Goal: Register for event/course

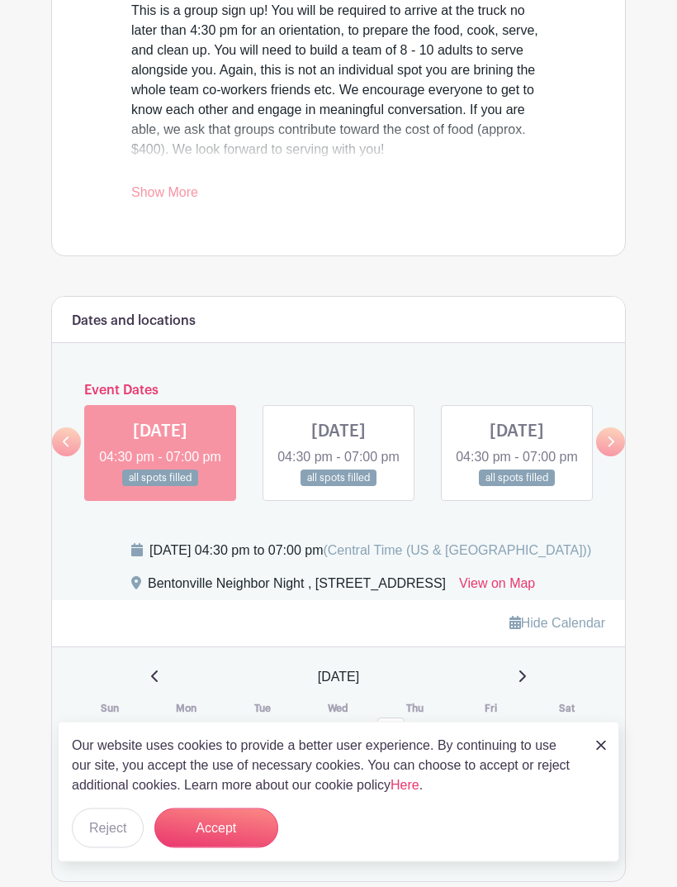
scroll to position [656, 0]
click at [611, 446] on icon at bounding box center [612, 440] width 7 height 11
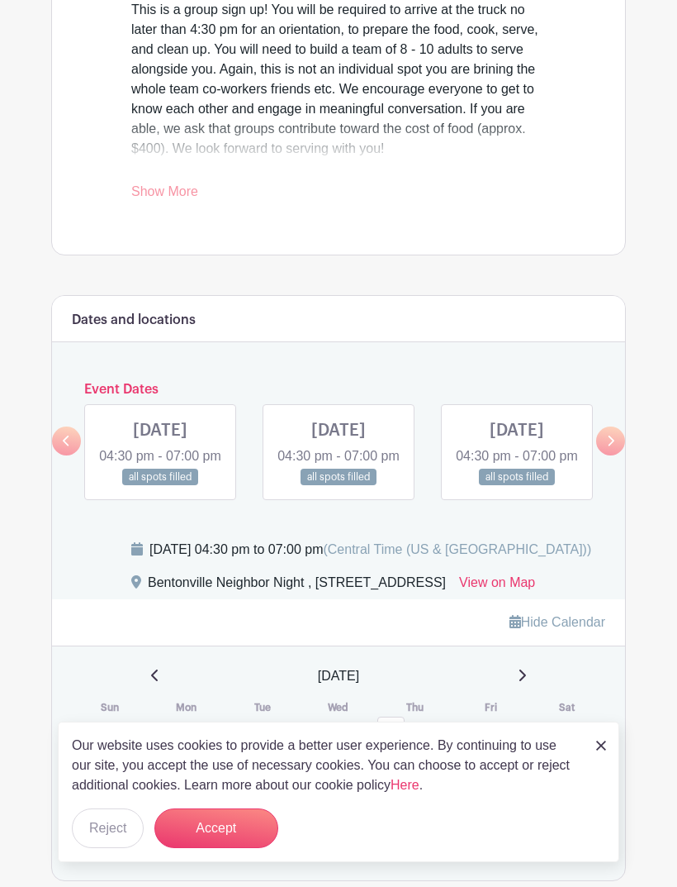
click at [612, 455] on link at bounding box center [611, 440] width 29 height 29
click at [611, 455] on link at bounding box center [611, 440] width 29 height 29
click at [609, 447] on icon at bounding box center [610, 441] width 7 height 12
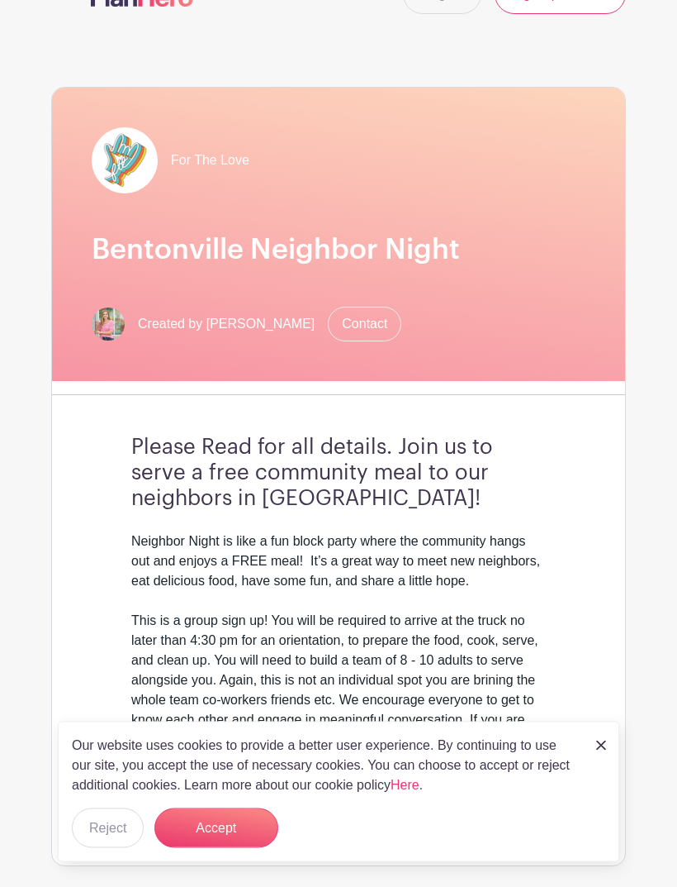
scroll to position [0, 0]
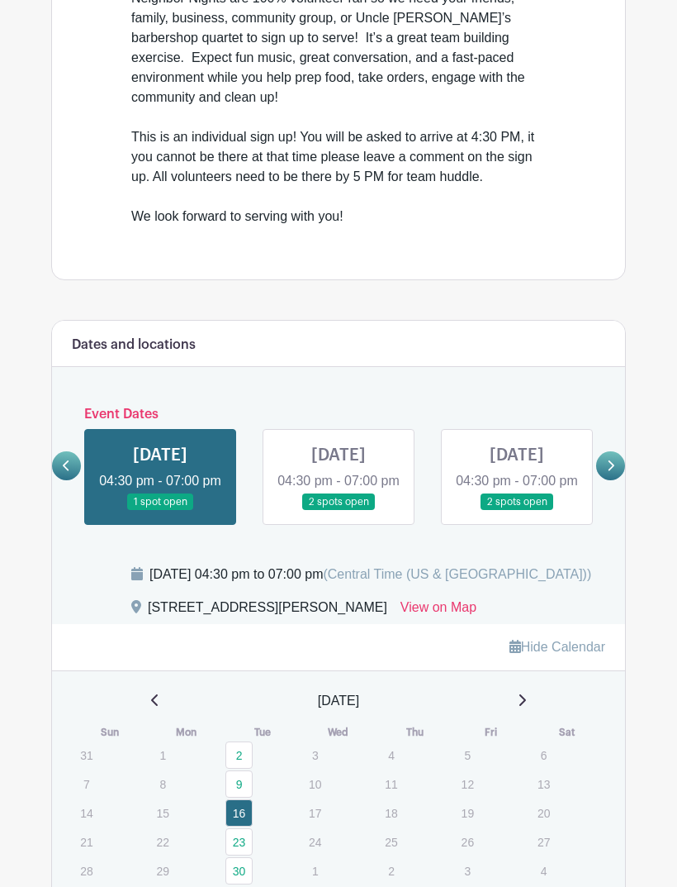
scroll to position [711, 0]
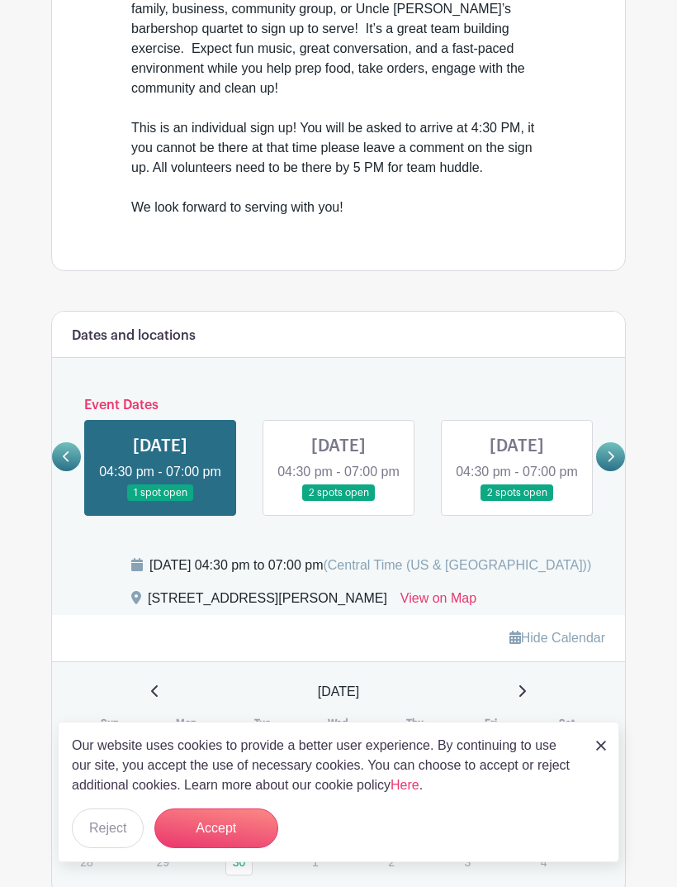
click at [607, 455] on icon at bounding box center [610, 456] width 7 height 12
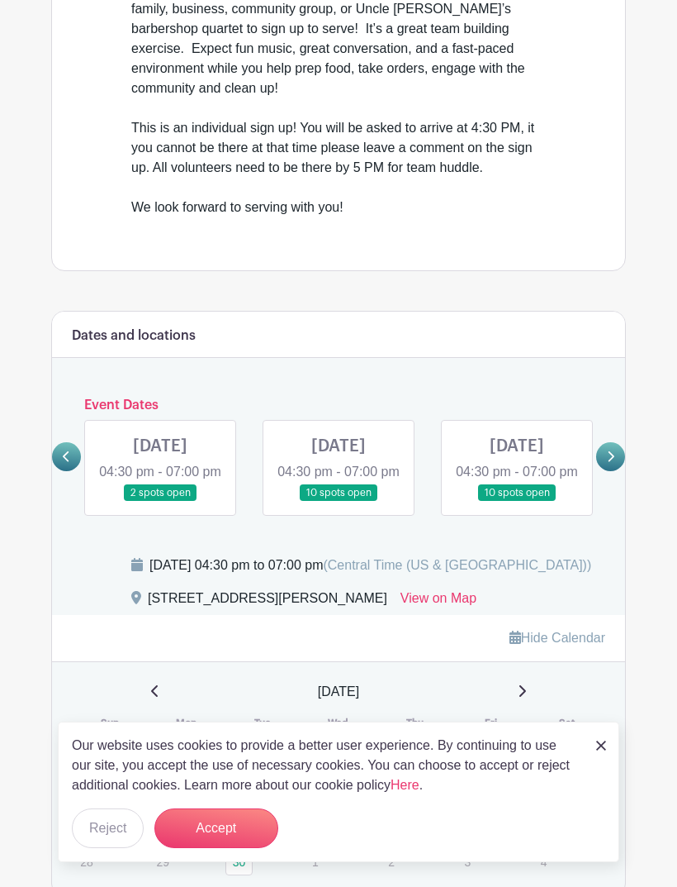
click at [610, 453] on icon at bounding box center [610, 456] width 7 height 12
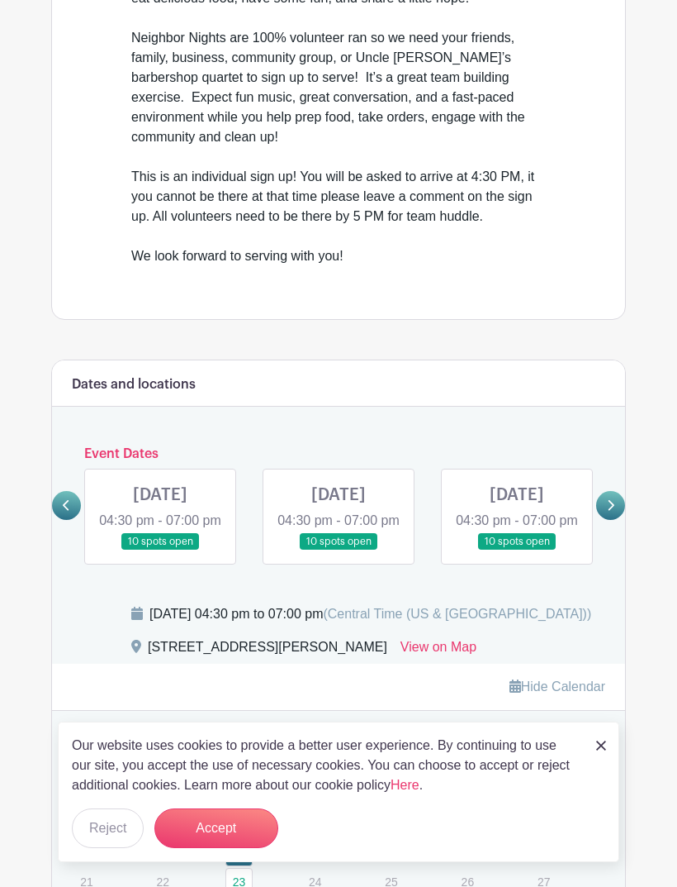
scroll to position [663, 0]
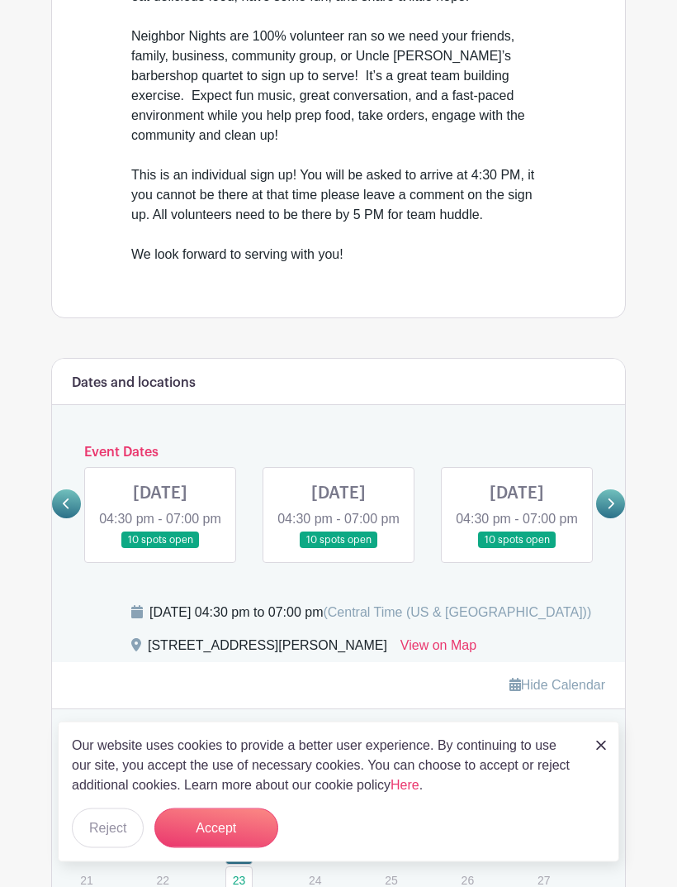
click at [597, 750] on img at bounding box center [602, 745] width 10 height 10
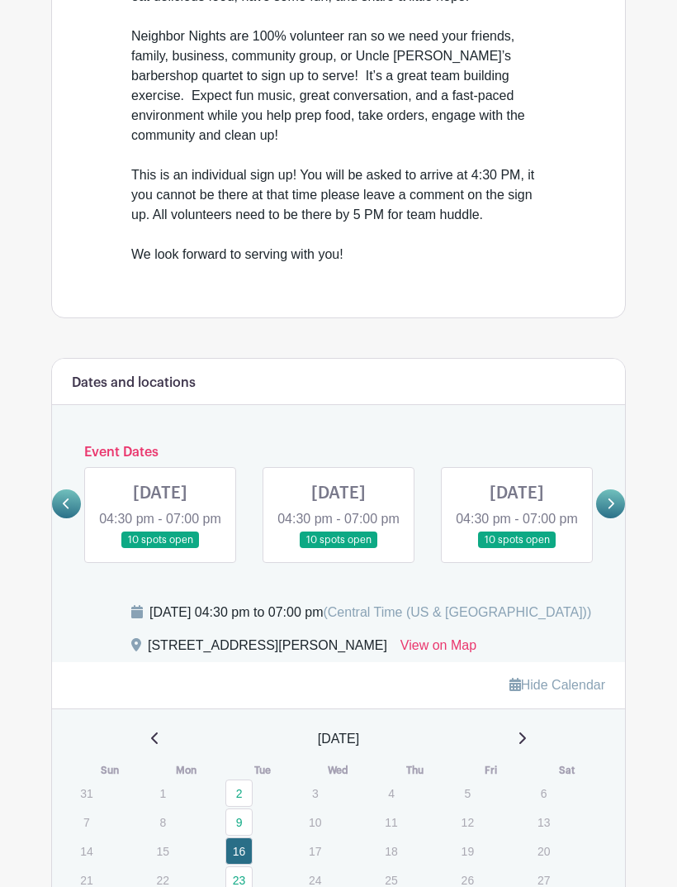
click at [601, 778] on th "Sat" at bounding box center [568, 770] width 76 height 17
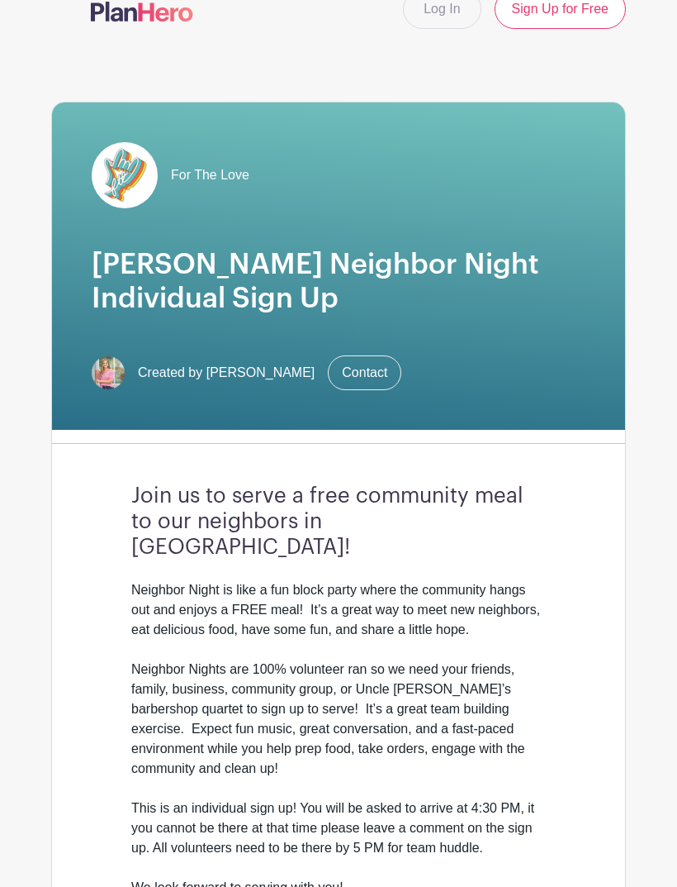
scroll to position [0, 0]
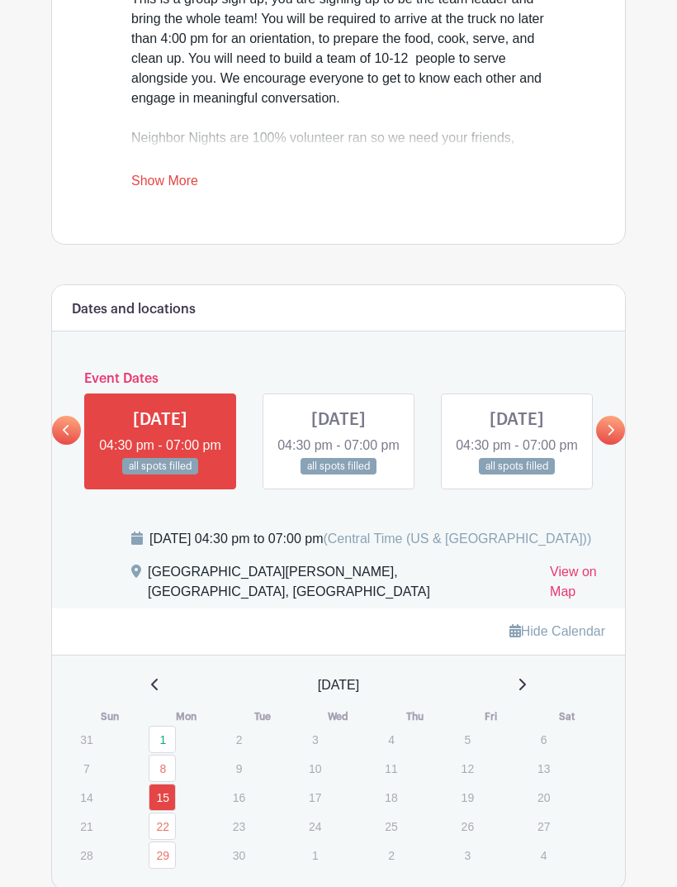
scroll to position [701, 0]
click at [611, 435] on icon at bounding box center [612, 430] width 7 height 11
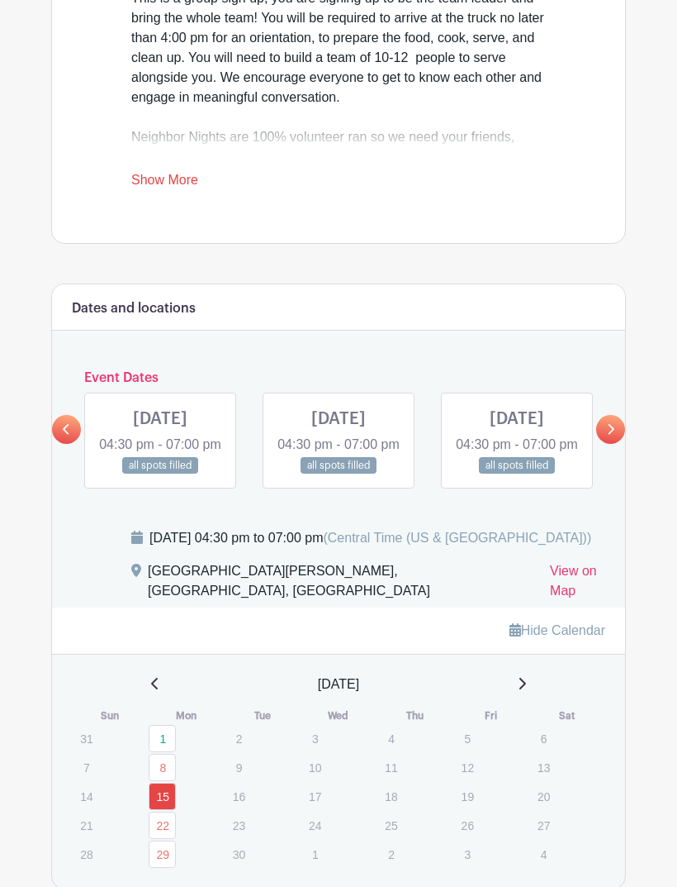
click at [612, 435] on icon at bounding box center [610, 429] width 7 height 12
click at [620, 444] on link at bounding box center [611, 429] width 29 height 29
click at [616, 444] on link at bounding box center [611, 429] width 29 height 29
click at [622, 444] on link at bounding box center [611, 429] width 29 height 29
click at [69, 444] on link at bounding box center [66, 429] width 29 height 29
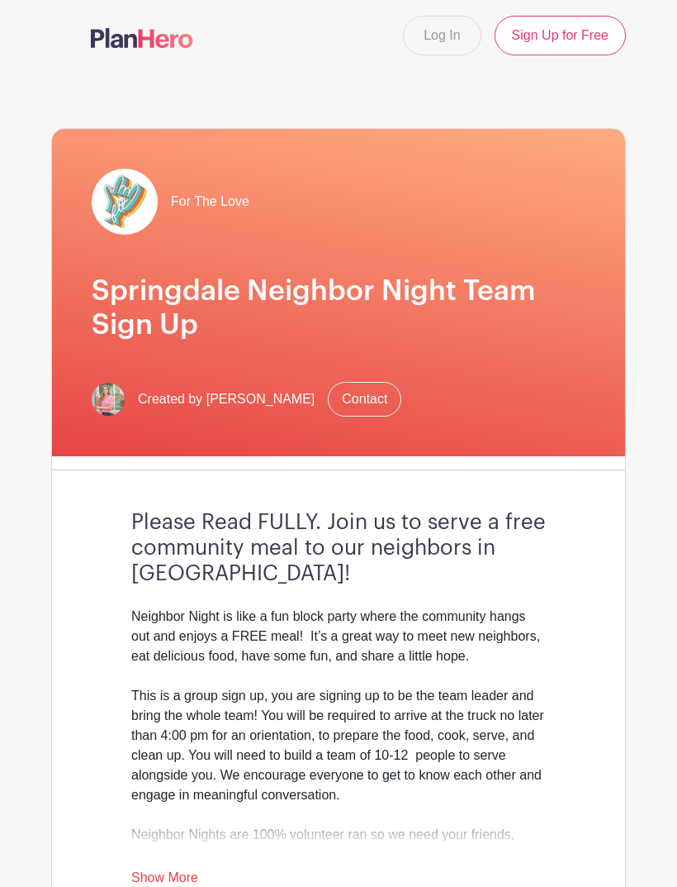
scroll to position [0, 0]
